Goal: Task Accomplishment & Management: Use online tool/utility

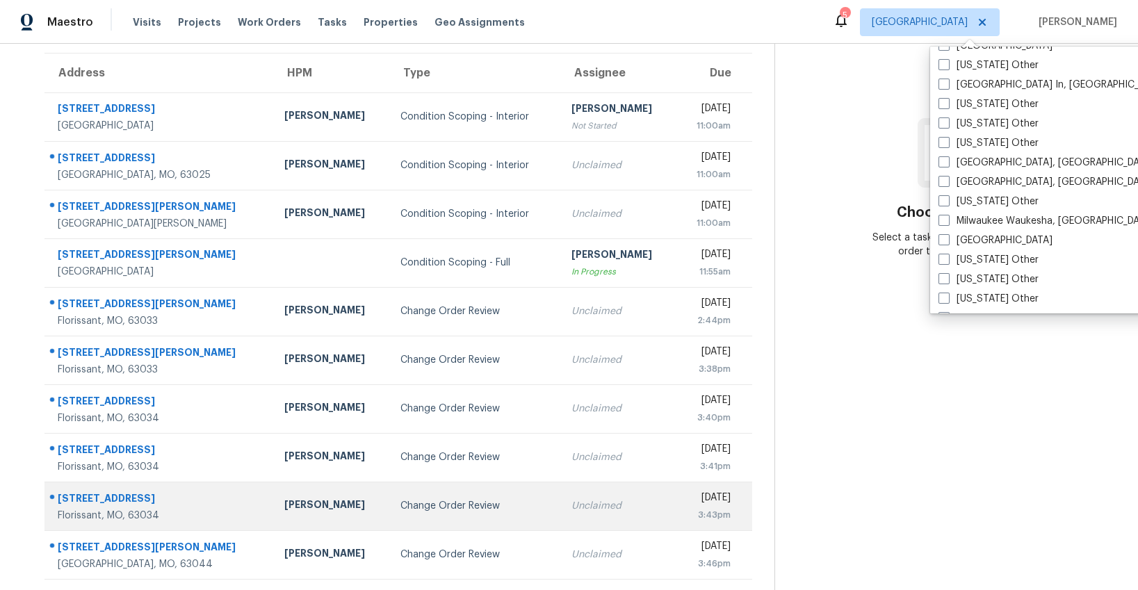
scroll to position [134, 0]
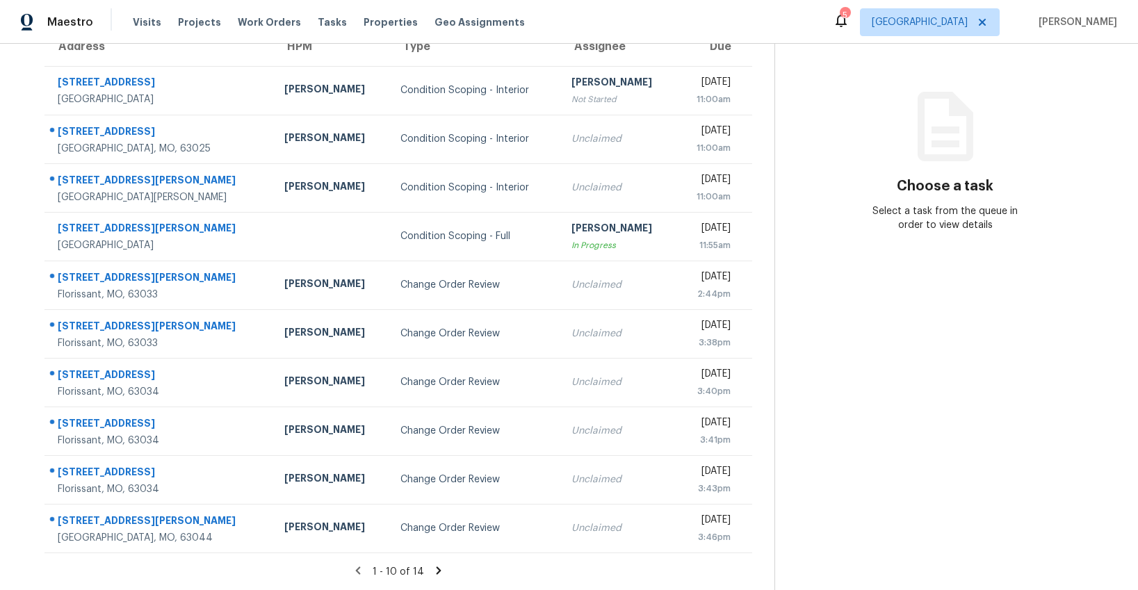
click at [432, 570] on icon at bounding box center [438, 570] width 13 height 13
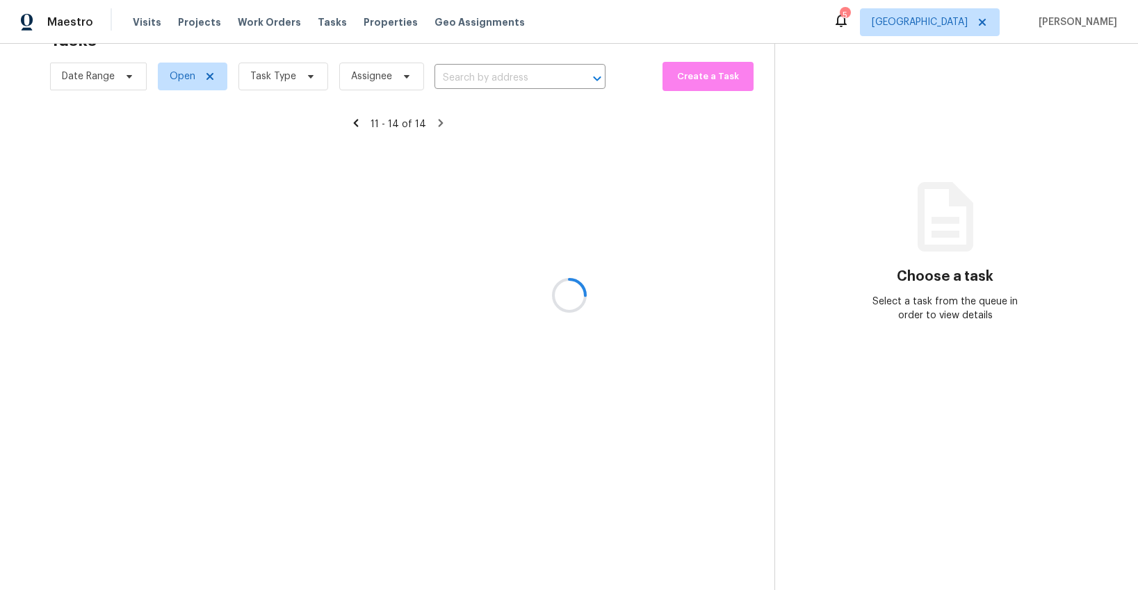
scroll to position [44, 0]
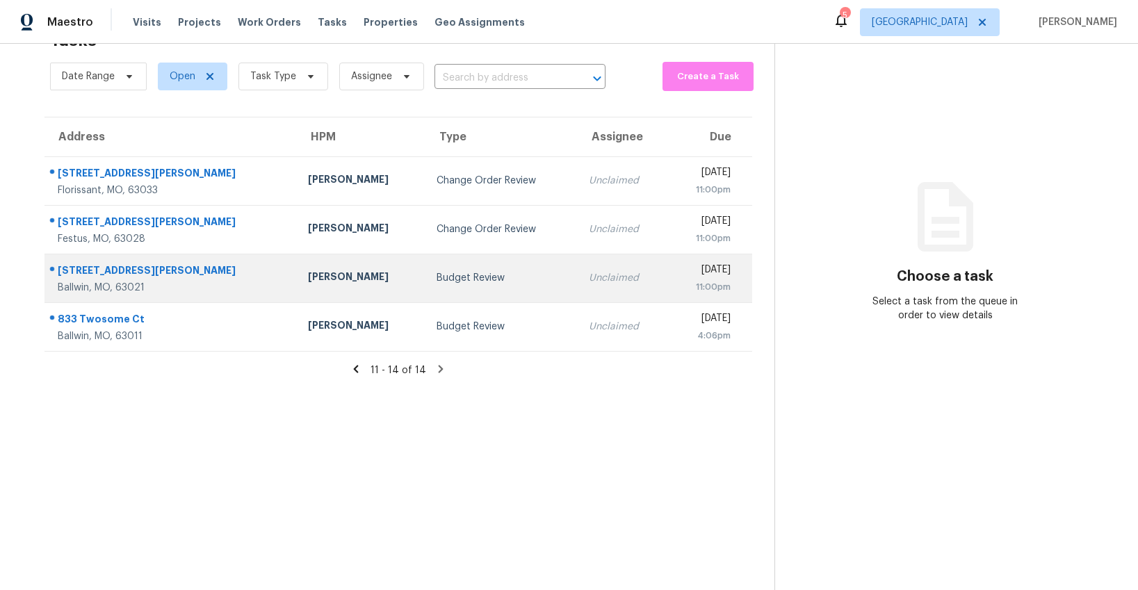
click at [436, 278] on div "Budget Review" at bounding box center [501, 278] width 130 height 14
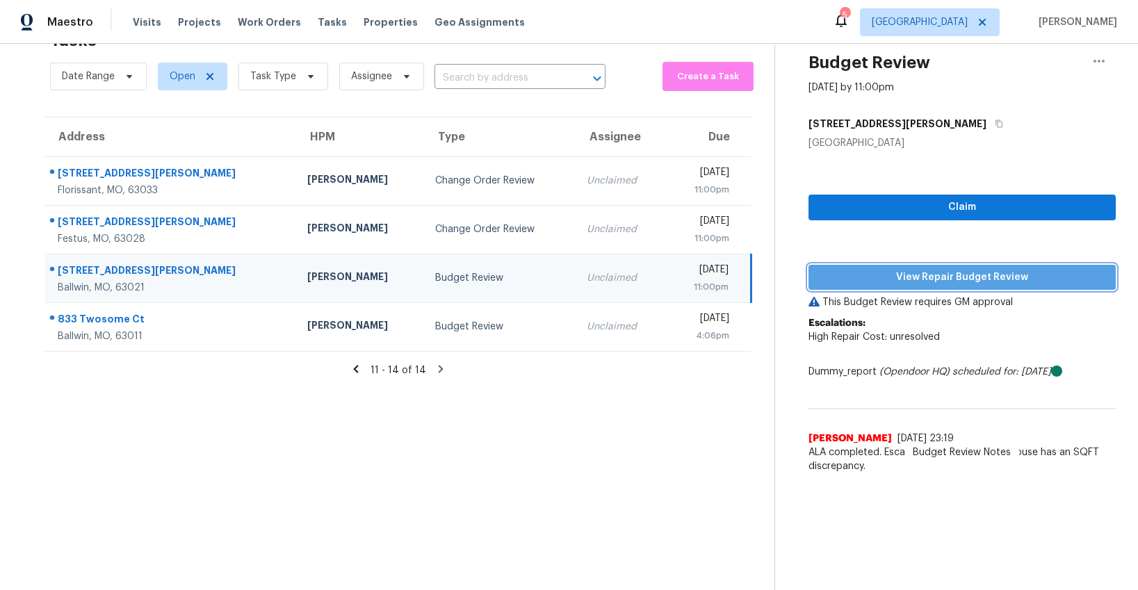
click at [927, 275] on span "View Repair Budget Review" at bounding box center [961, 277] width 285 height 17
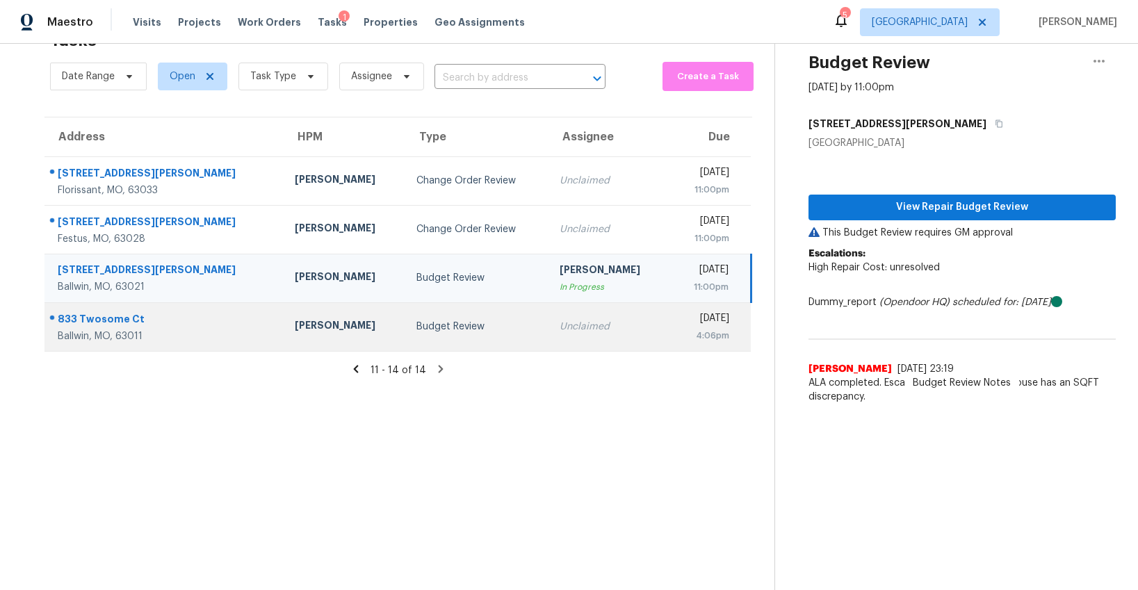
click at [438, 326] on div "Budget Review" at bounding box center [477, 327] width 122 height 14
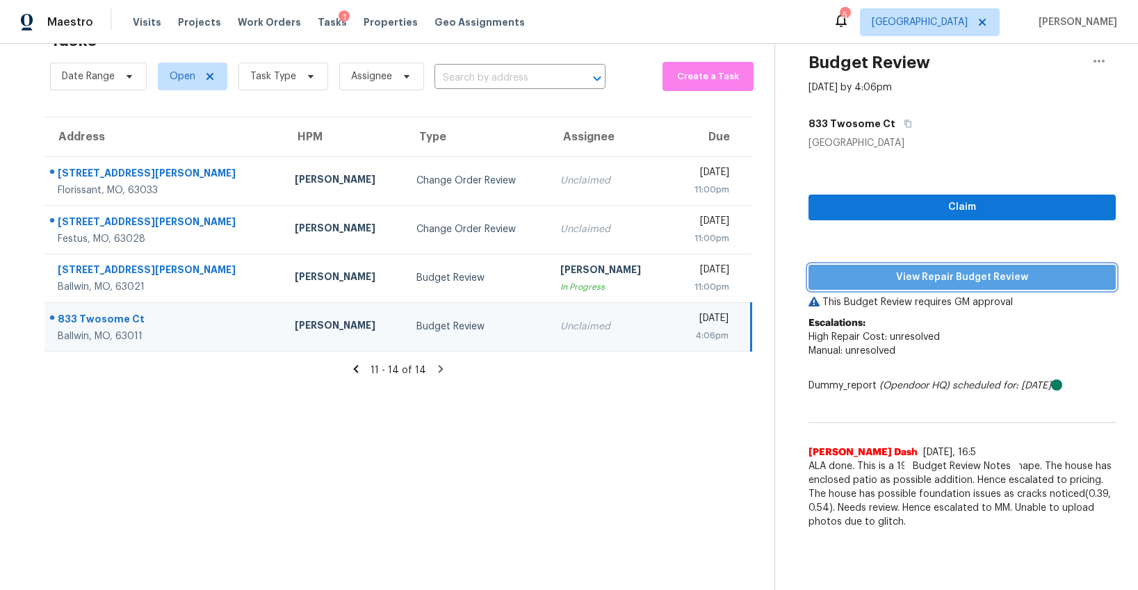
click at [904, 275] on span "View Repair Budget Review" at bounding box center [961, 277] width 285 height 17
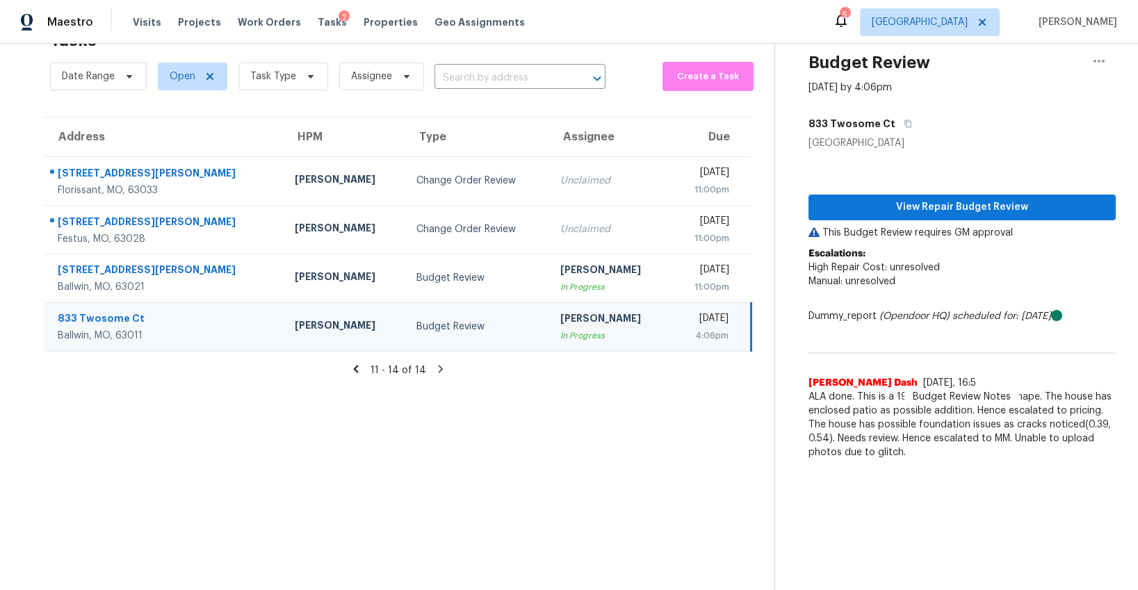
click at [357, 369] on icon at bounding box center [356, 369] width 5 height 8
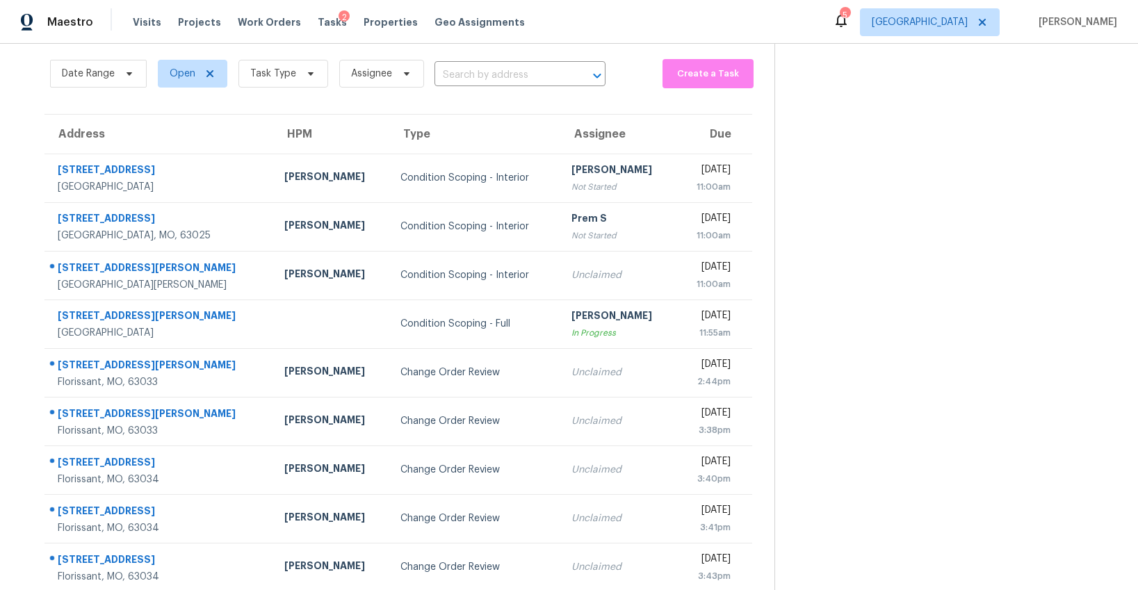
scroll to position [0, 0]
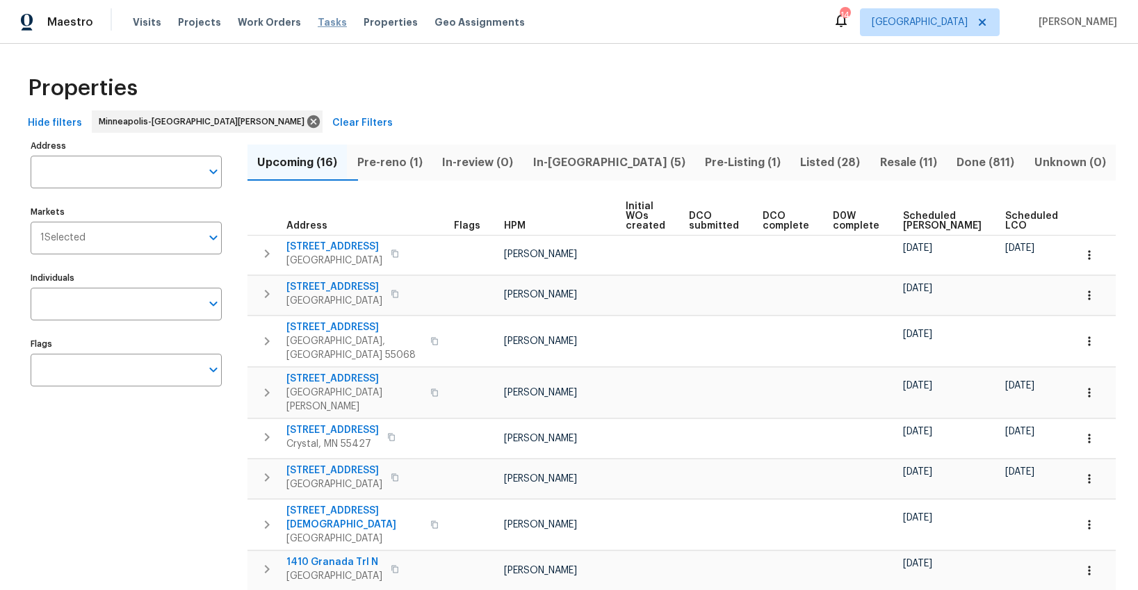
click at [318, 20] on span "Tasks" at bounding box center [332, 22] width 29 height 10
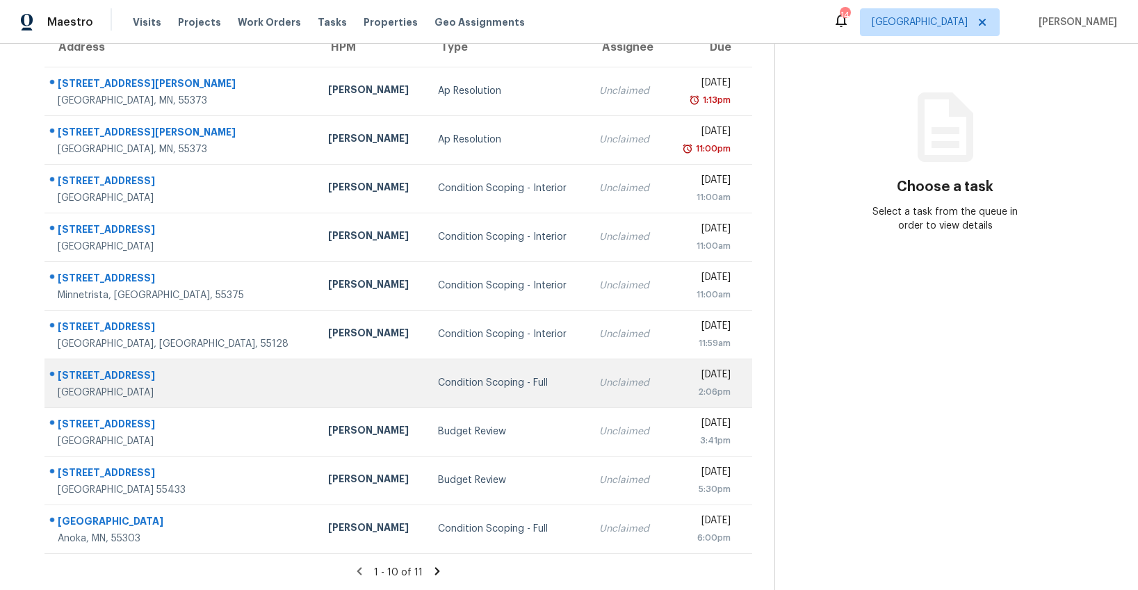
scroll to position [134, 0]
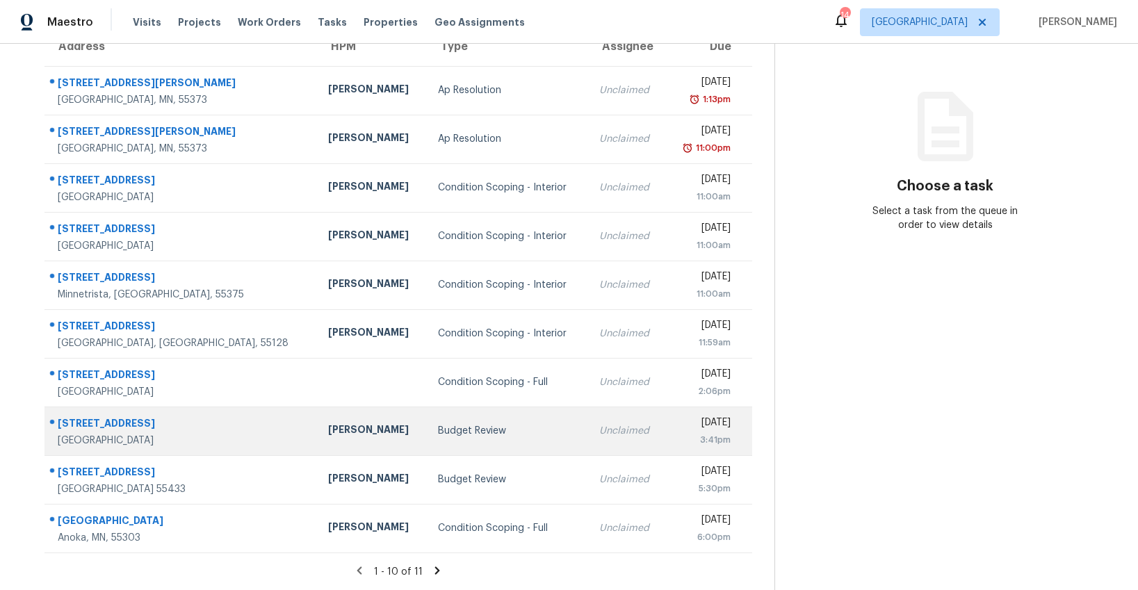
click at [438, 430] on div "Budget Review" at bounding box center [507, 431] width 139 height 14
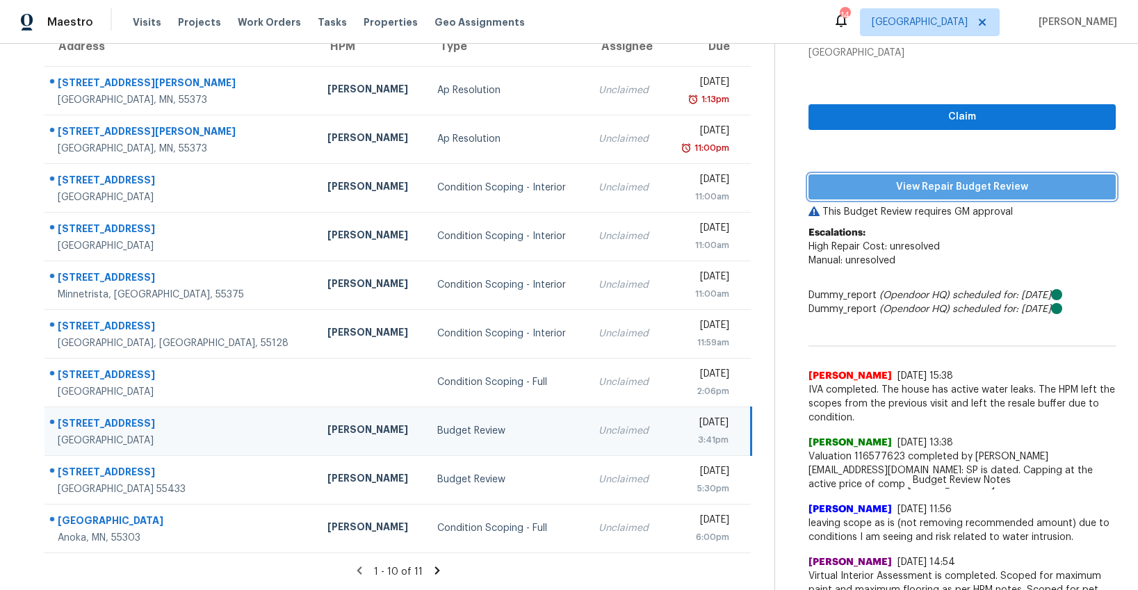
click at [964, 189] on span "View Repair Budget Review" at bounding box center [961, 187] width 285 height 17
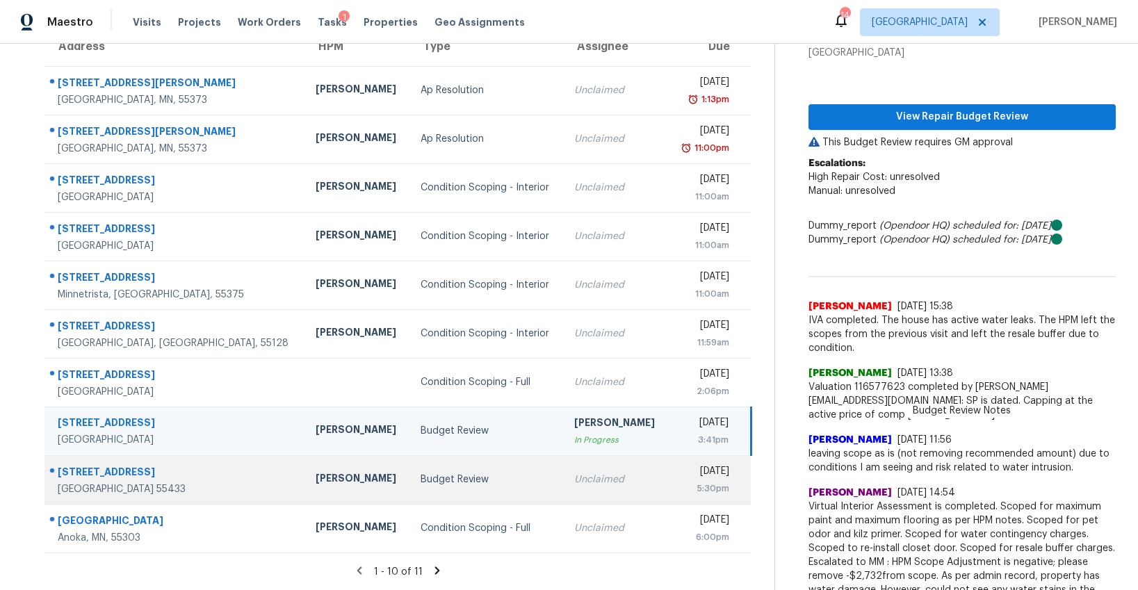
click at [420, 484] on div "Budget Review" at bounding box center [485, 480] width 131 height 14
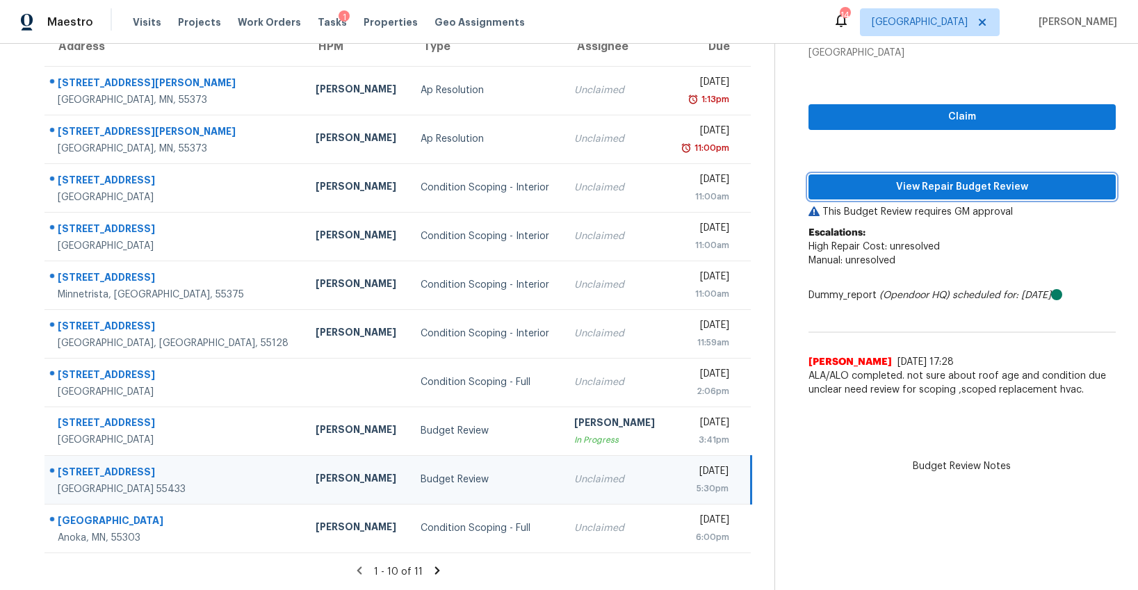
click at [965, 186] on span "View Repair Budget Review" at bounding box center [961, 187] width 285 height 17
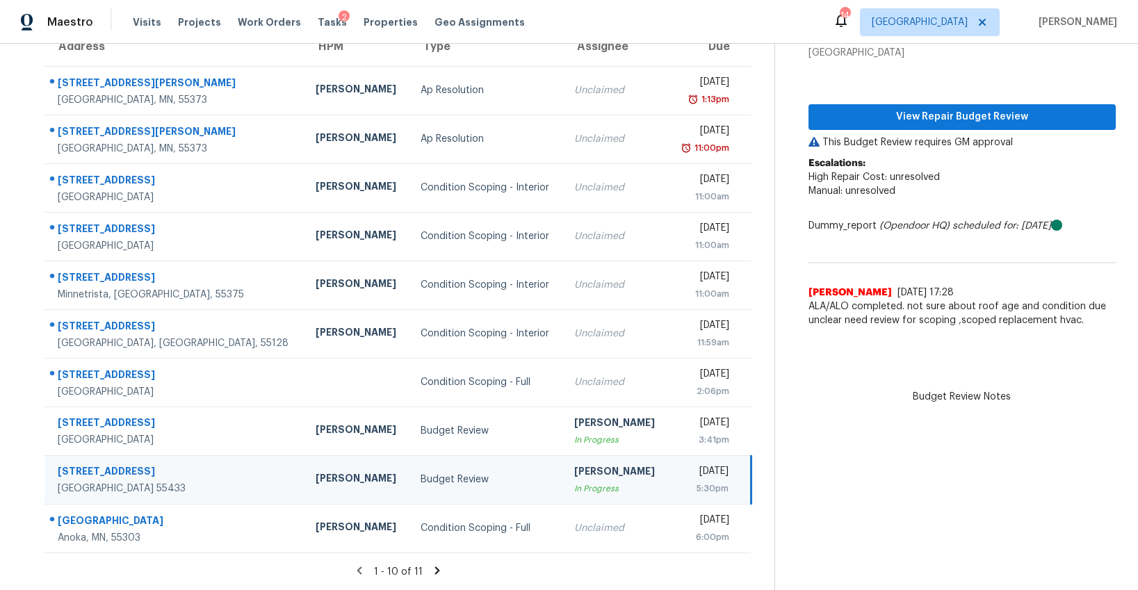
click at [436, 571] on icon at bounding box center [437, 570] width 5 height 8
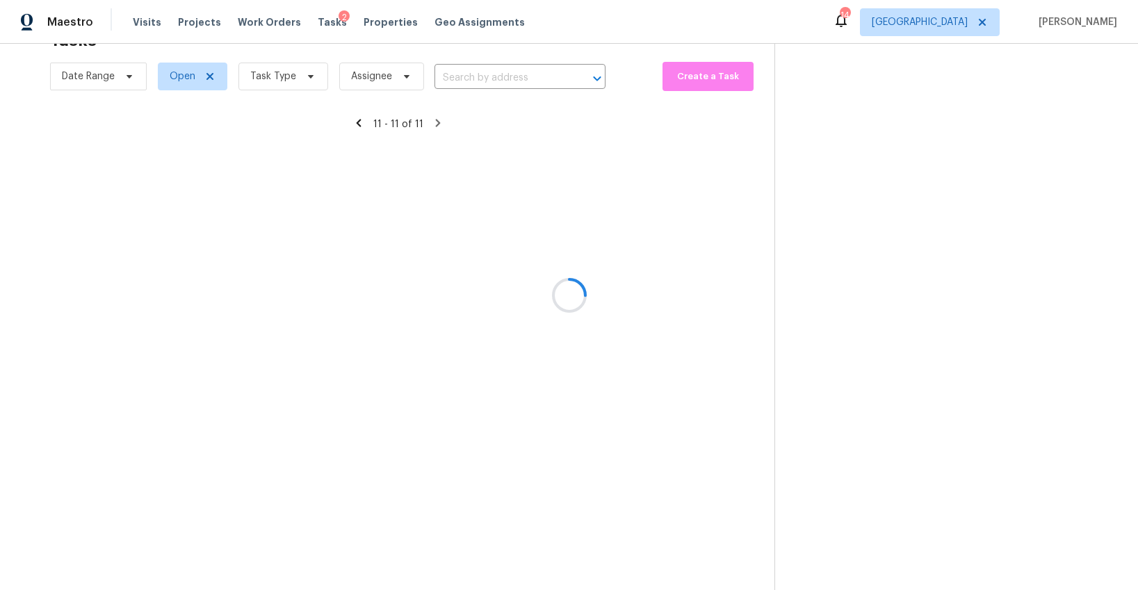
scroll to position [44, 0]
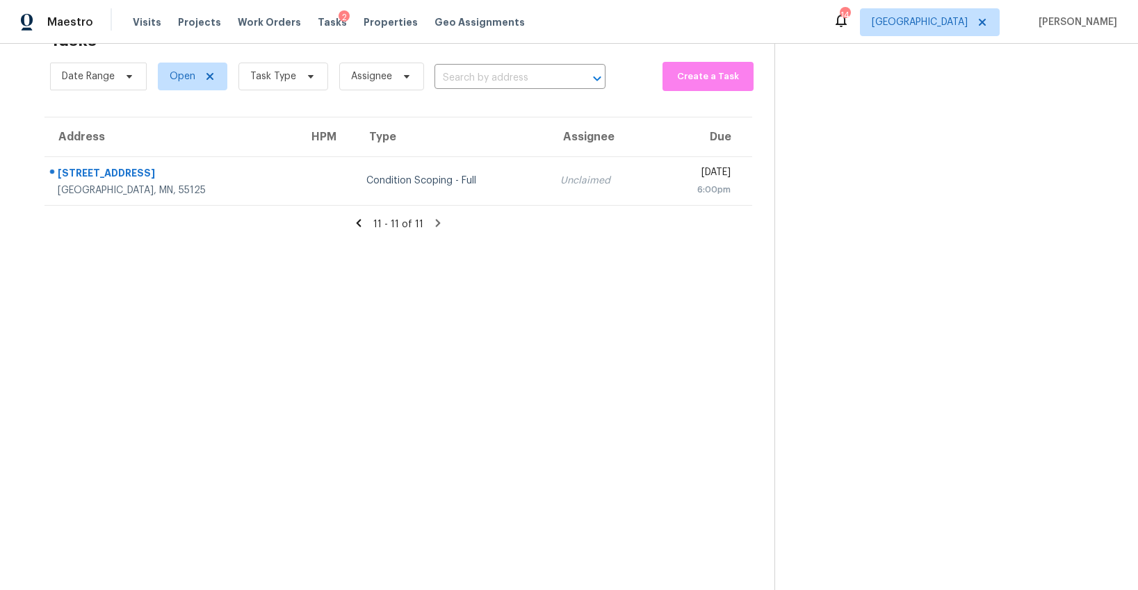
click at [358, 223] on icon at bounding box center [358, 223] width 13 height 13
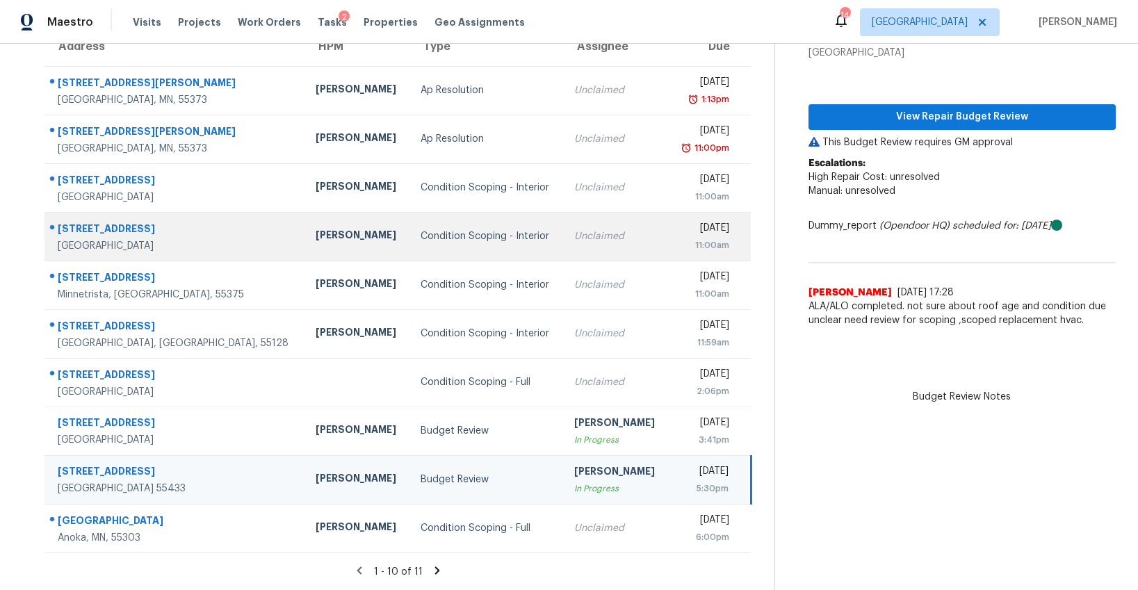
scroll to position [0, 0]
